Goal: Task Accomplishment & Management: Manage account settings

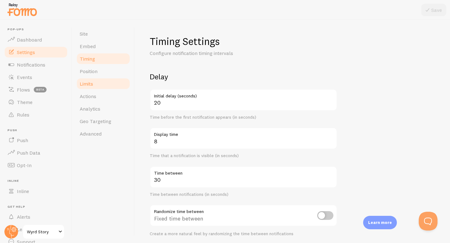
click at [99, 82] on link "Limits" at bounding box center [103, 83] width 55 height 12
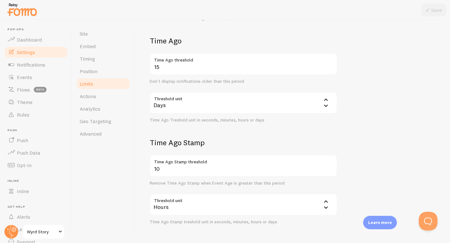
scroll to position [239, 0]
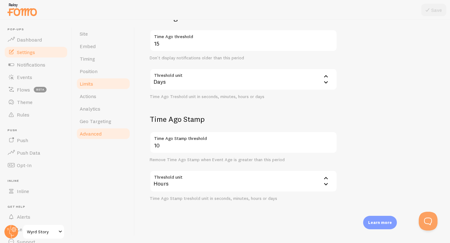
click at [95, 131] on span "Advanced" at bounding box center [91, 133] width 22 height 6
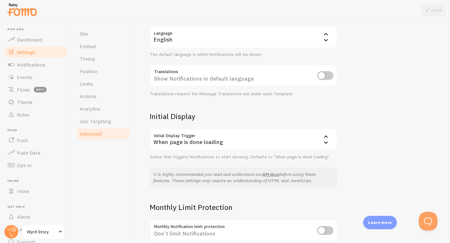
scroll to position [119, 0]
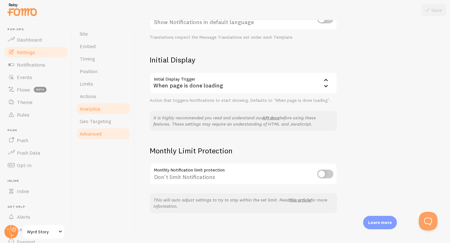
click at [100, 114] on link "Analytics" at bounding box center [103, 108] width 55 height 12
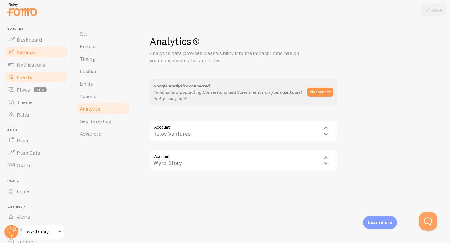
click at [41, 80] on link "Events" at bounding box center [36, 77] width 64 height 12
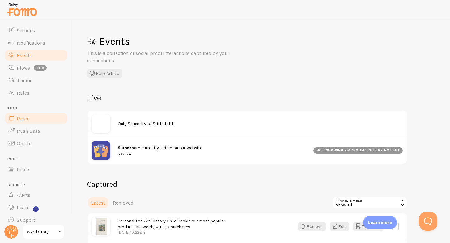
scroll to position [27, 0]
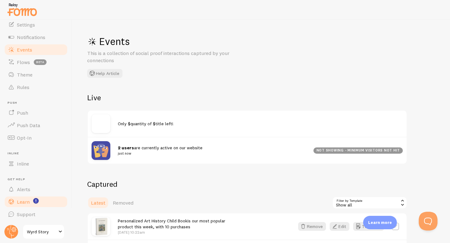
click at [24, 204] on span "Learn" at bounding box center [23, 202] width 13 height 6
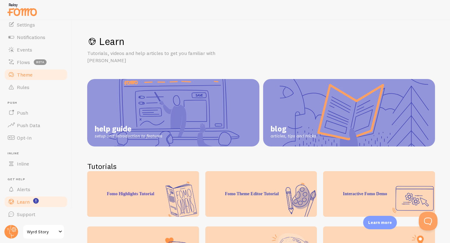
click at [61, 77] on link "Theme" at bounding box center [36, 74] width 64 height 12
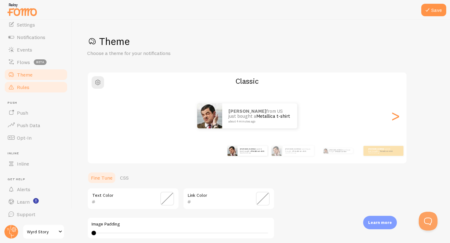
click at [56, 84] on link "Rules" at bounding box center [36, 87] width 64 height 12
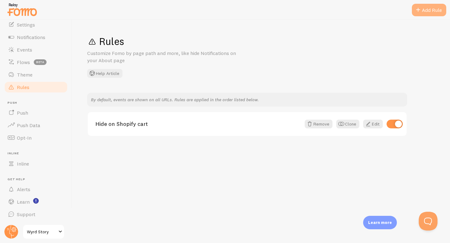
click at [432, 7] on div "Add Rule" at bounding box center [428, 10] width 34 height 12
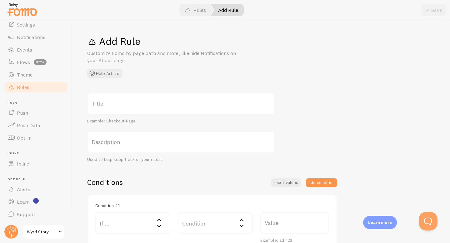
click at [160, 103] on label "Title" at bounding box center [180, 104] width 187 height 22
click at [160, 103] on input "Title" at bounding box center [180, 104] width 187 height 22
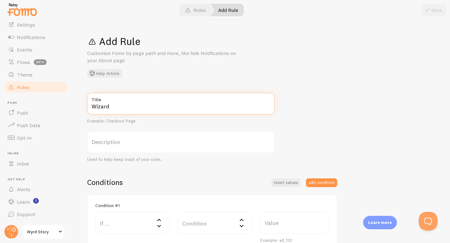
type input "Wizard"
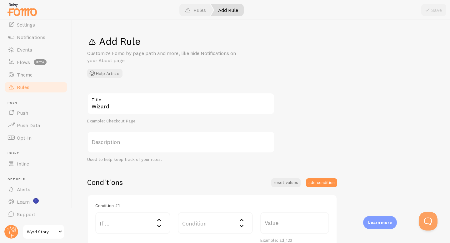
click at [136, 142] on label "Description" at bounding box center [180, 142] width 187 height 22
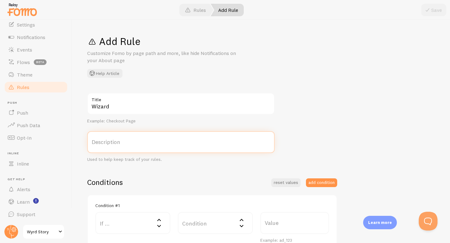
click at [136, 142] on input "Description" at bounding box center [180, 142] width 187 height 22
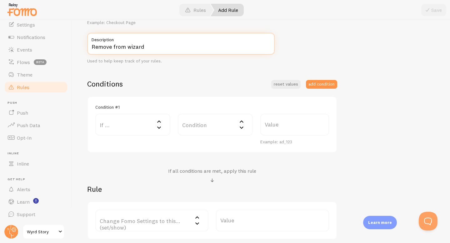
scroll to position [117, 0]
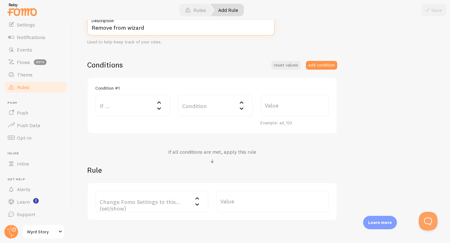
type input "Remove from wizard"
click at [142, 97] on label "If ..." at bounding box center [132, 106] width 75 height 22
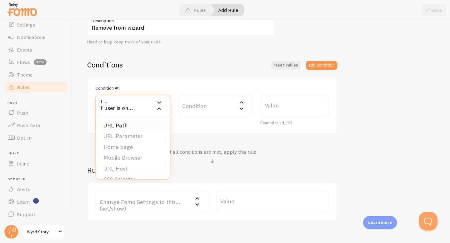
click at [137, 123] on li "URL Path" at bounding box center [133, 125] width 74 height 11
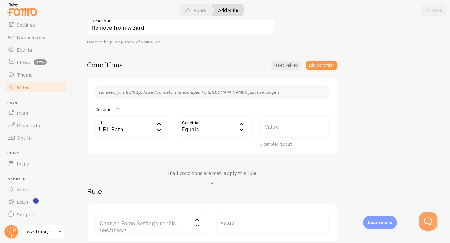
click at [206, 126] on div "Equals" at bounding box center [215, 127] width 75 height 22
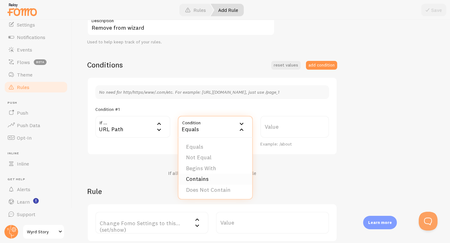
click at [221, 176] on li "Contains" at bounding box center [215, 179] width 74 height 11
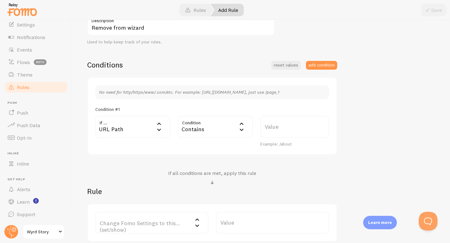
click at [290, 133] on label "Value" at bounding box center [294, 127] width 69 height 22
click at [290, 133] on input "Value" at bounding box center [294, 127] width 69 height 22
click at [293, 129] on label "Value" at bounding box center [294, 127] width 69 height 22
click at [293, 129] on input "Value" at bounding box center [294, 127] width 69 height 22
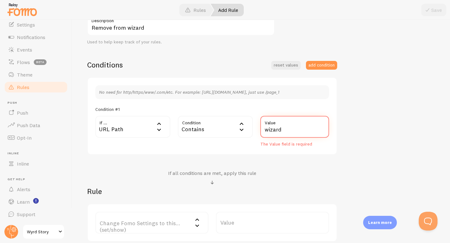
type input "wizard"
click at [378, 113] on div "Wizard Title Example: Checkout Page Remove from wizard Description Used to help…" at bounding box center [260, 108] width 347 height 266
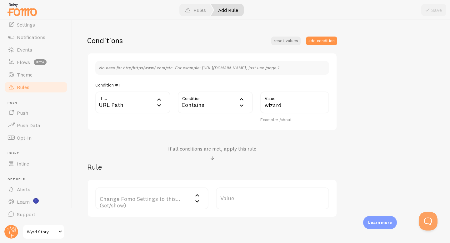
scroll to position [171, 0]
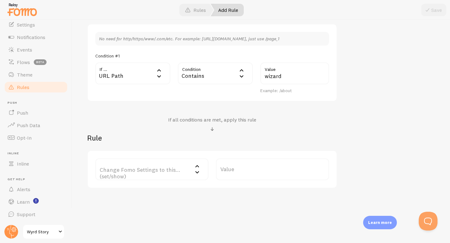
click at [180, 164] on label "Change Fomo Settings to this... (set/show)" at bounding box center [151, 169] width 113 height 22
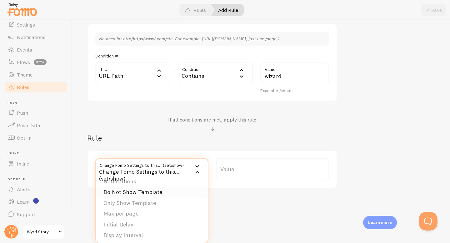
scroll to position [0, 0]
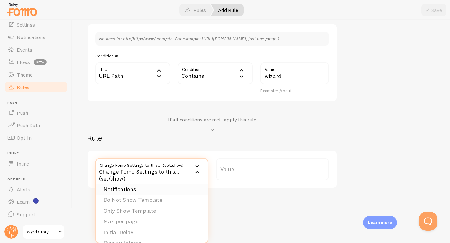
click at [174, 189] on li "Notifications" at bounding box center [152, 189] width 112 height 11
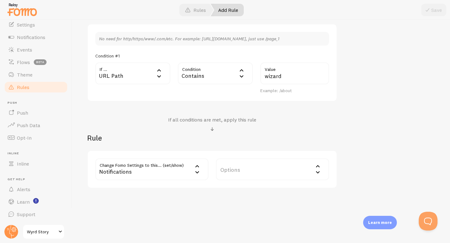
click at [252, 169] on label "Options" at bounding box center [272, 169] width 113 height 22
click at [272, 188] on li "Hide Fomo" at bounding box center [272, 189] width 112 height 11
click at [373, 87] on div "Wizard Title Example: Checkout Page Remove from wizard Description Used to help…" at bounding box center [260, 55] width 347 height 266
click at [434, 6] on button "Save" at bounding box center [433, 10] width 25 height 12
